Goal: Task Accomplishment & Management: Manage account settings

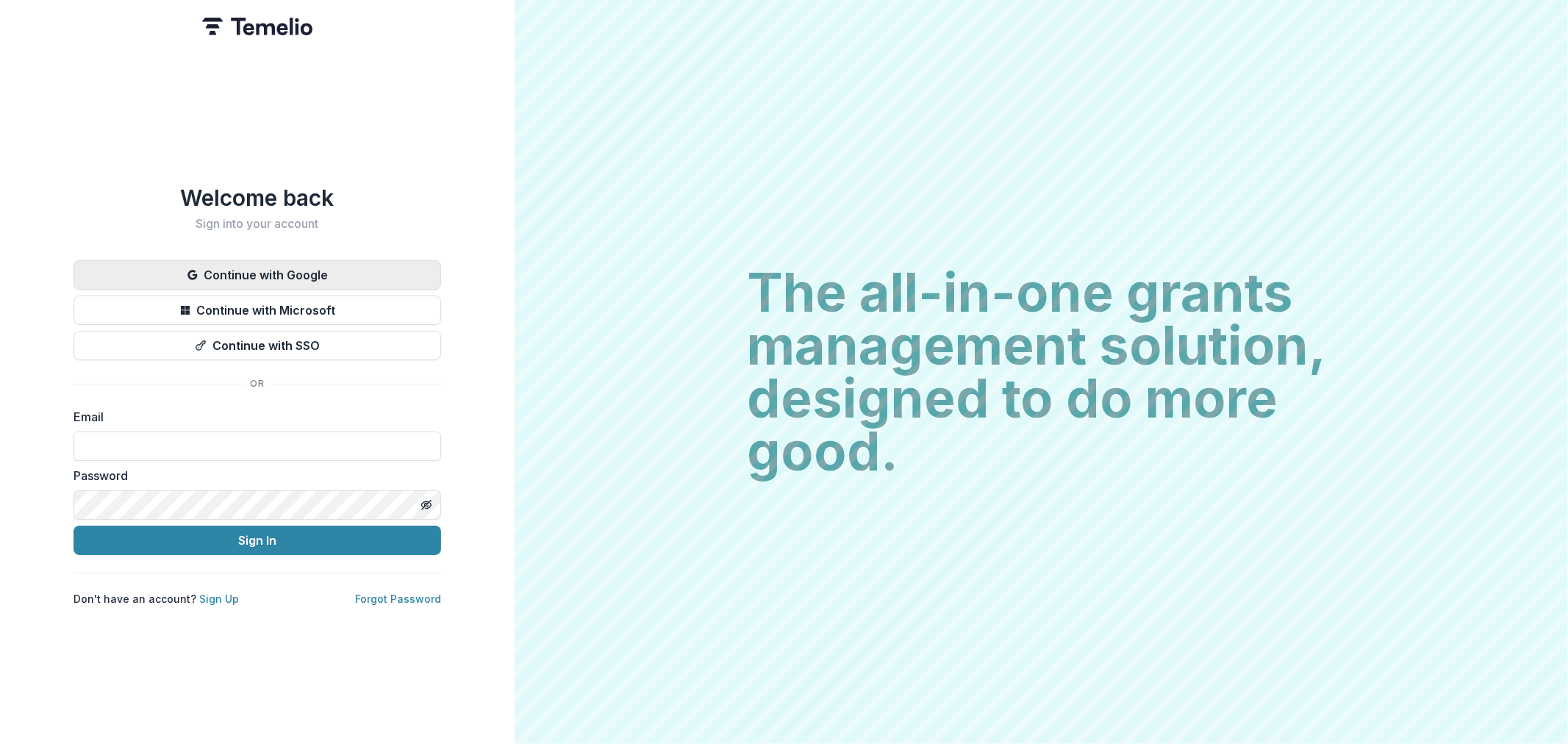
click at [403, 276] on button "Continue with Google" at bounding box center [258, 275] width 367 height 29
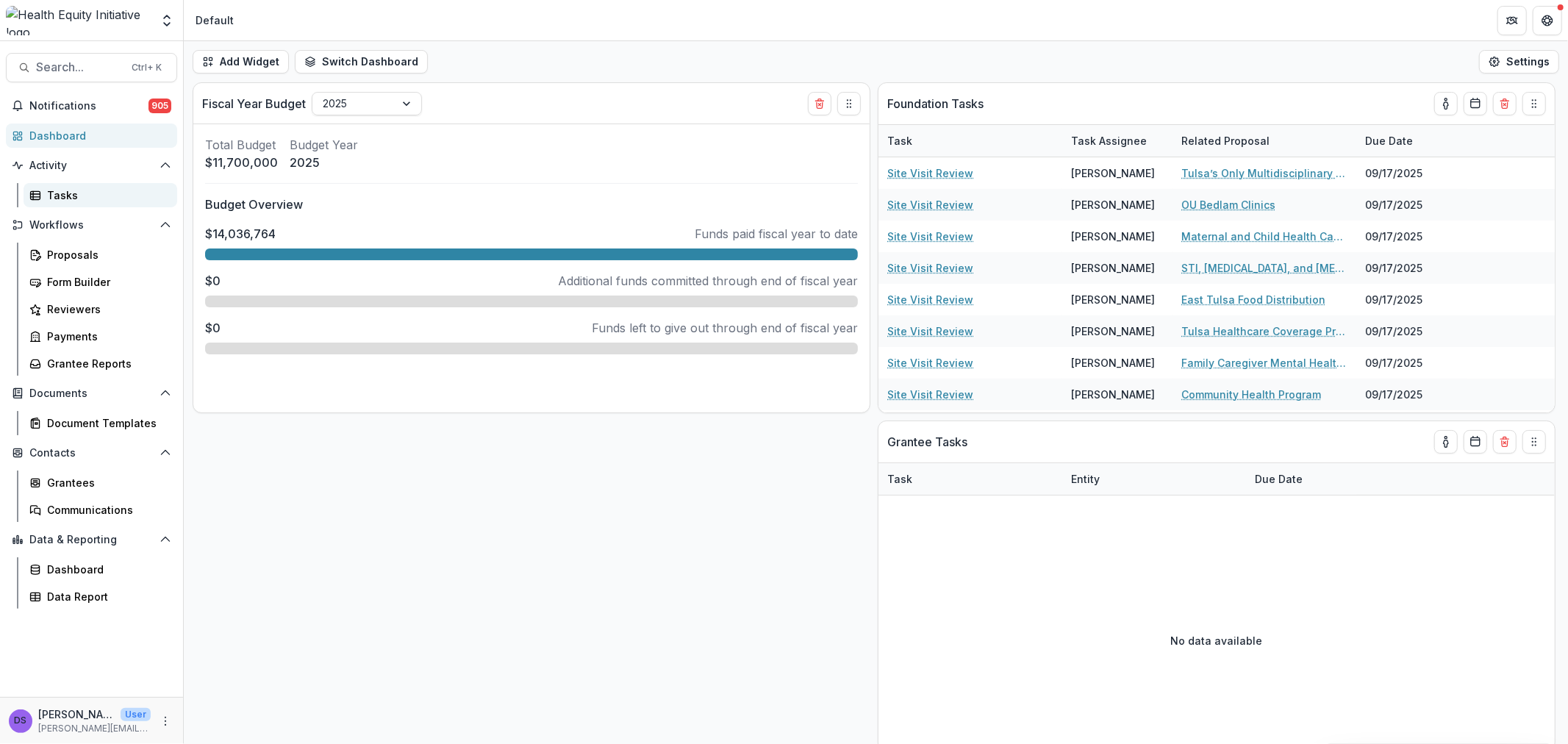
click at [106, 200] on div "Tasks" at bounding box center [106, 195] width 118 height 15
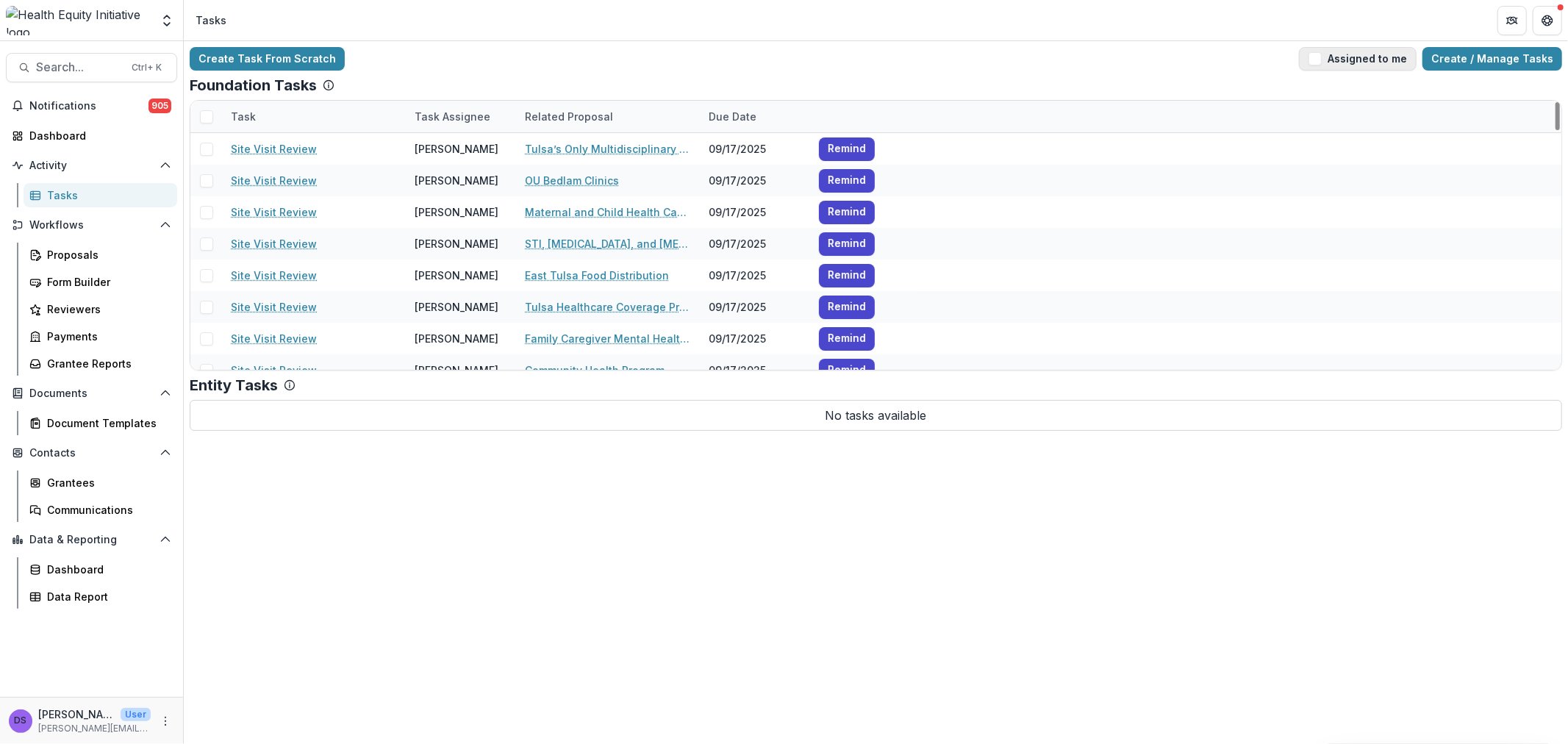
click at [1363, 61] on button "Assigned to me" at bounding box center [1358, 59] width 117 height 24
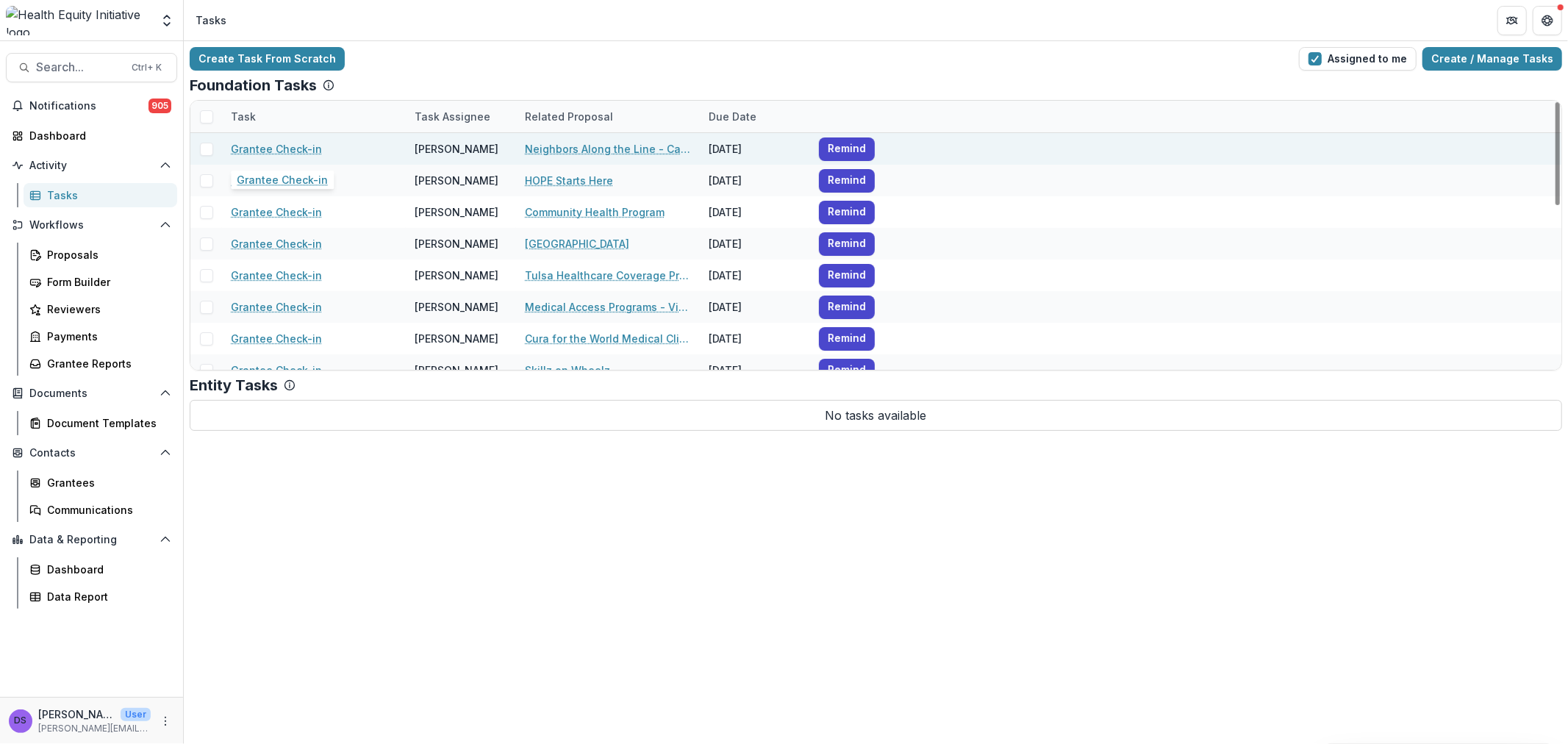
click at [281, 153] on link "Grantee Check-in" at bounding box center [276, 149] width 91 height 15
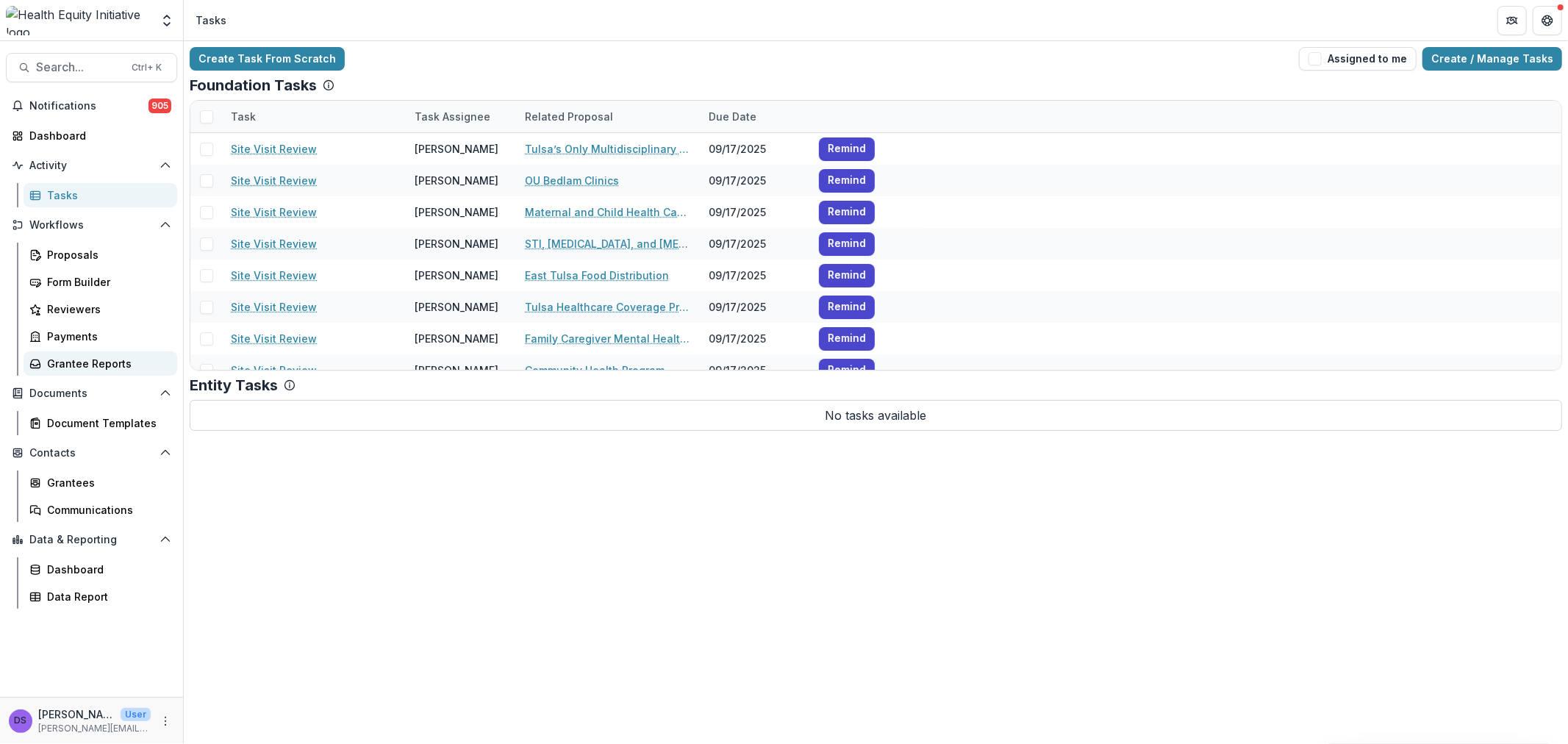
click at [113, 365] on div "Grantee Reports" at bounding box center [106, 363] width 118 height 15
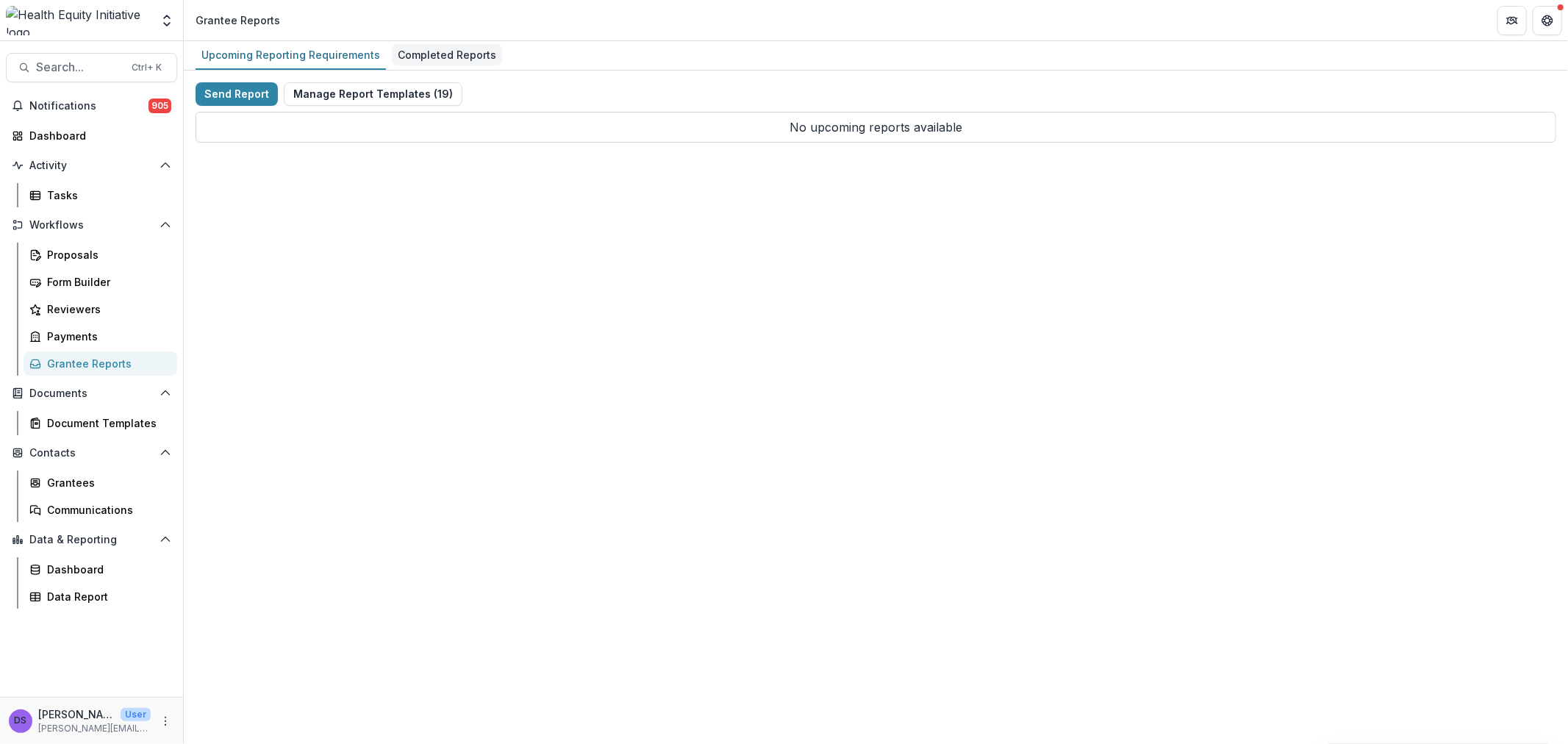
click at [446, 46] on div "Completed Reports" at bounding box center [447, 55] width 110 height 22
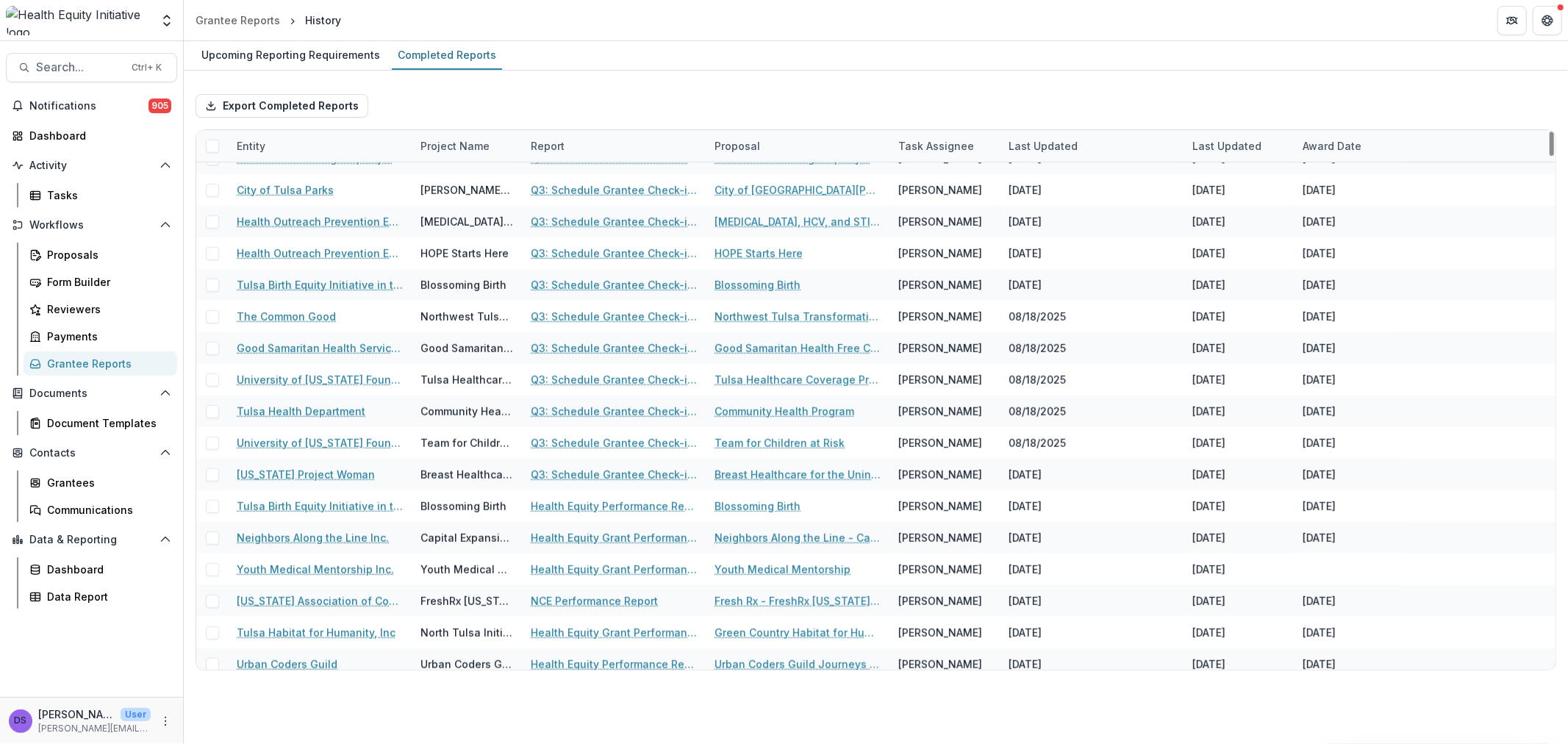
scroll to position [980, 0]
